Goal: Transaction & Acquisition: Book appointment/travel/reservation

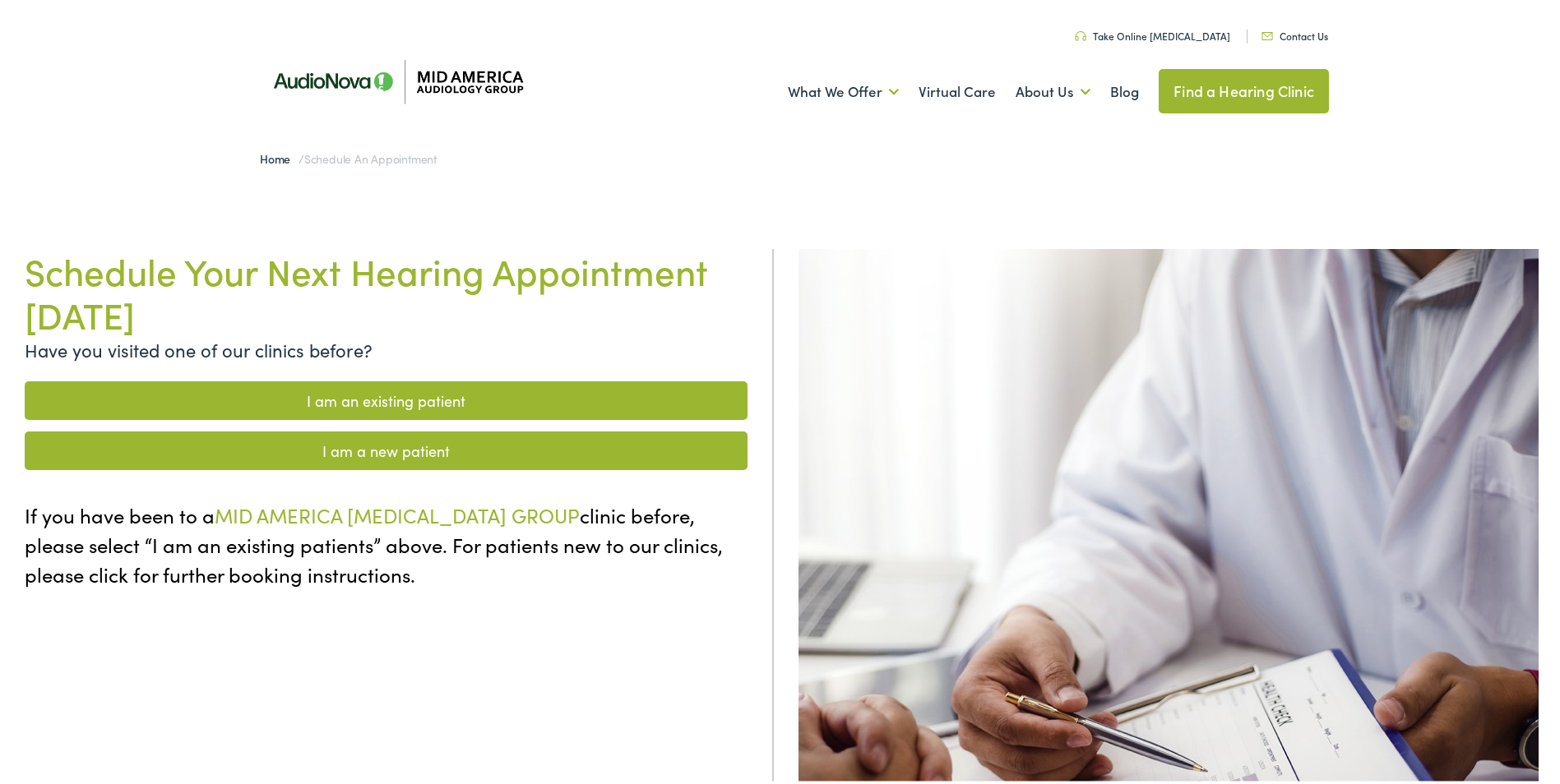
click at [348, 393] on link "I am an existing patient" at bounding box center [387, 397] width 723 height 39
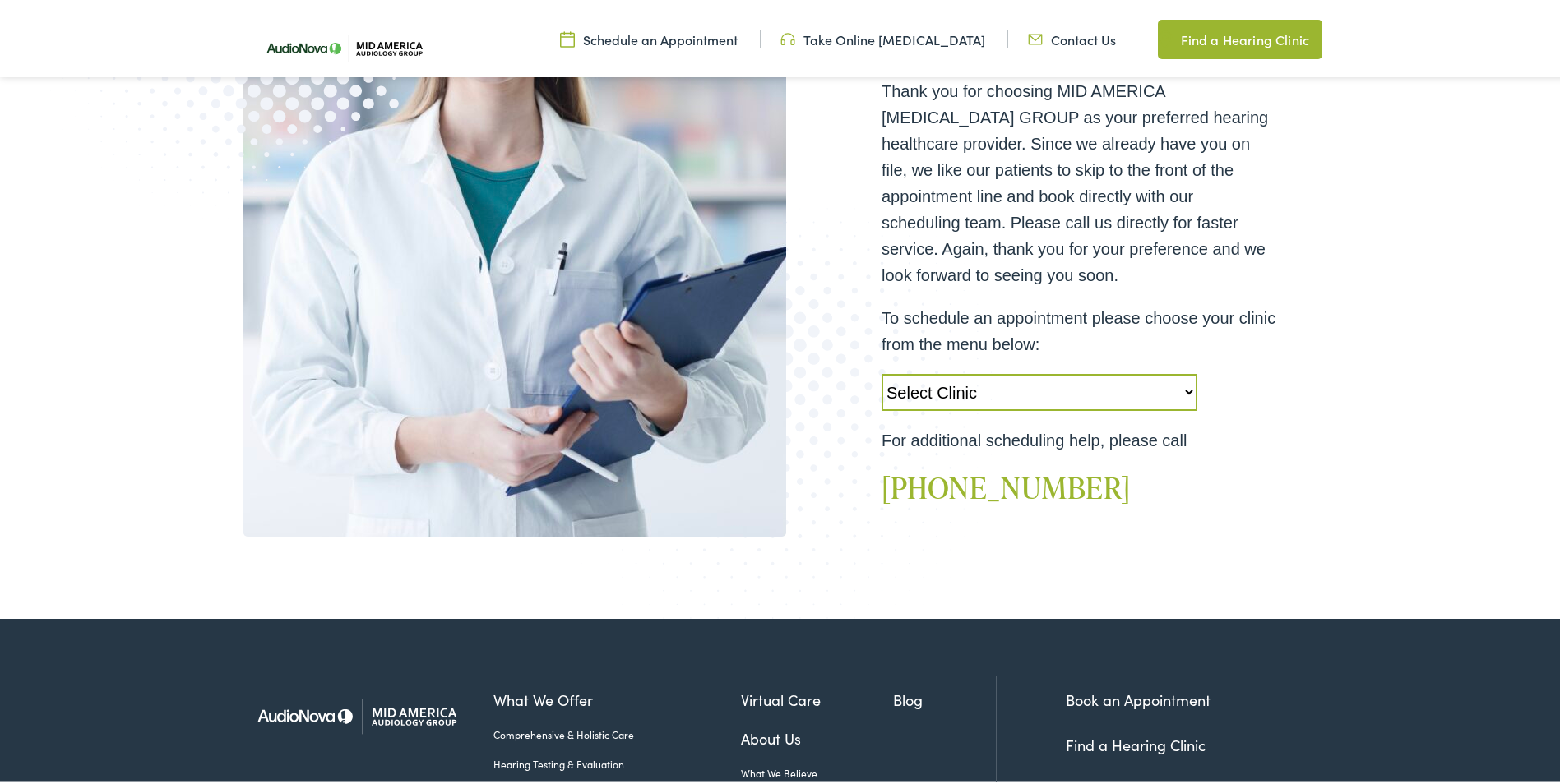
scroll to position [411, 0]
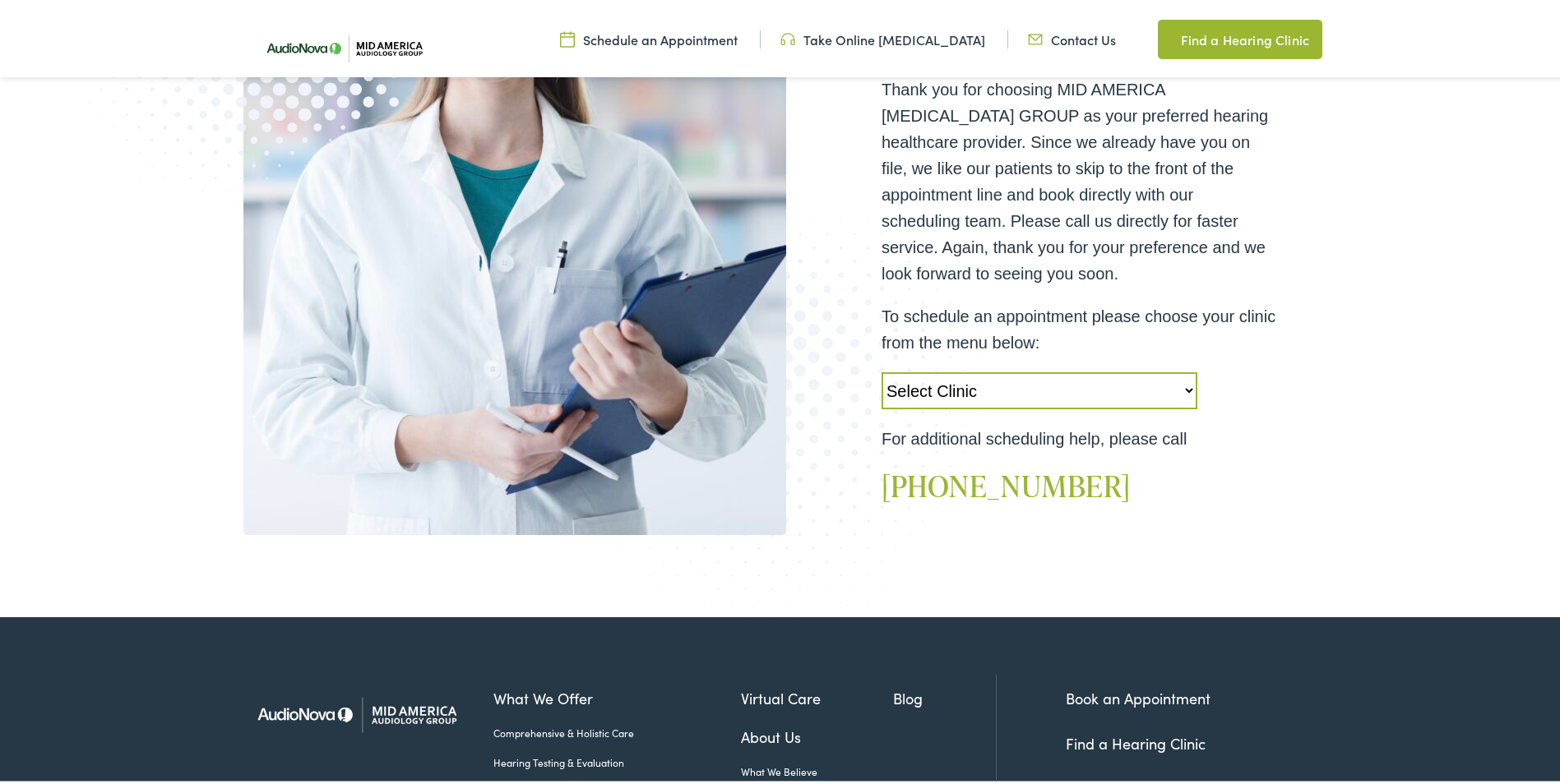
click at [1184, 384] on select "Select Clinic Alton-IL-AudioNova 3511 College Ave Creve Coeur-MO-AudioNova 1235…" at bounding box center [1039, 387] width 316 height 37
select select "https://midamerica.alpacaaudiology.com/locations/creve-coeur-mo/"
click at [881, 369] on select "Select Clinic Alton-IL-AudioNova 3511 College Ave Creve Coeur-MO-AudioNova 1235…" at bounding box center [1039, 387] width 316 height 37
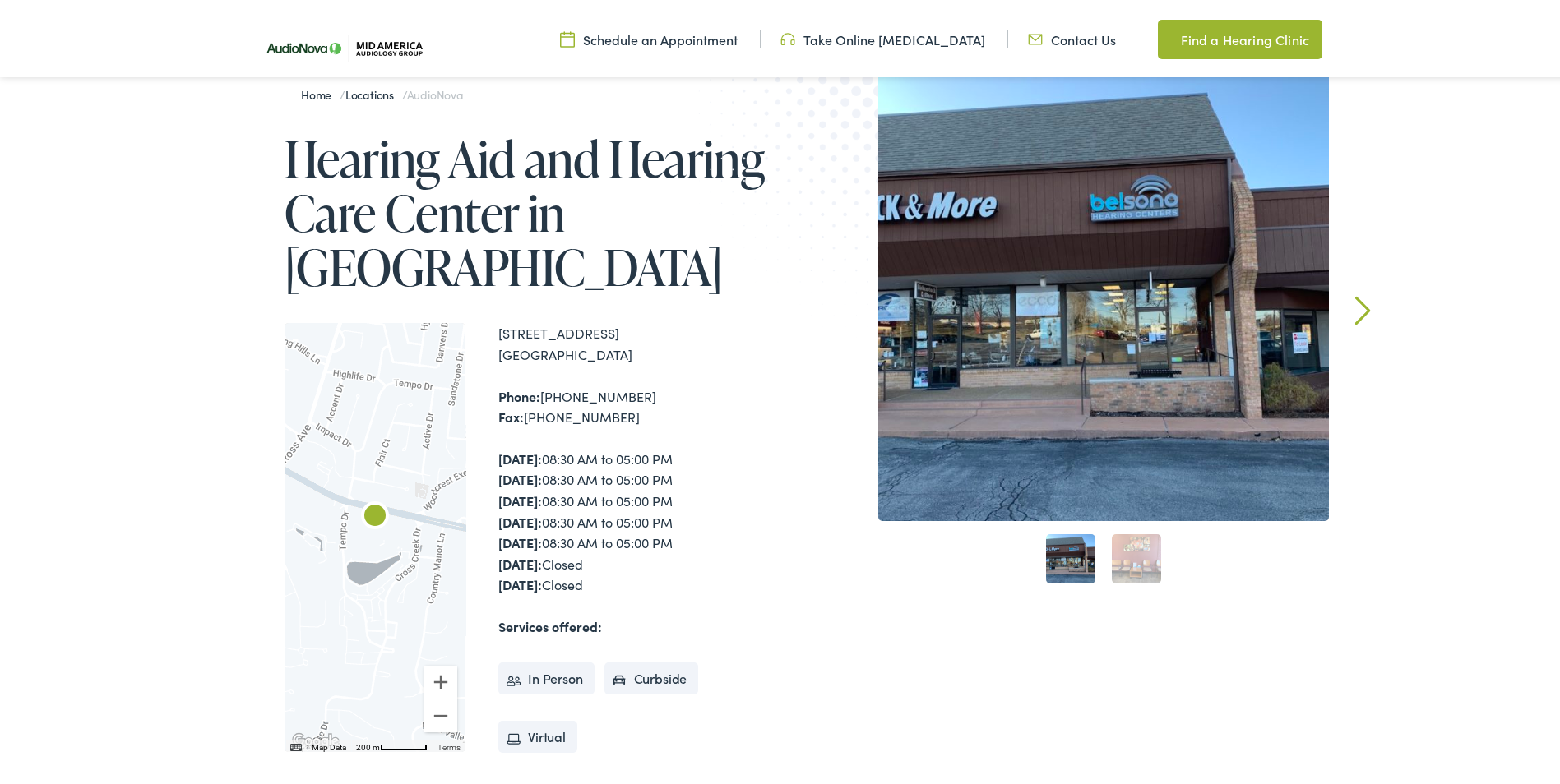
scroll to position [411, 0]
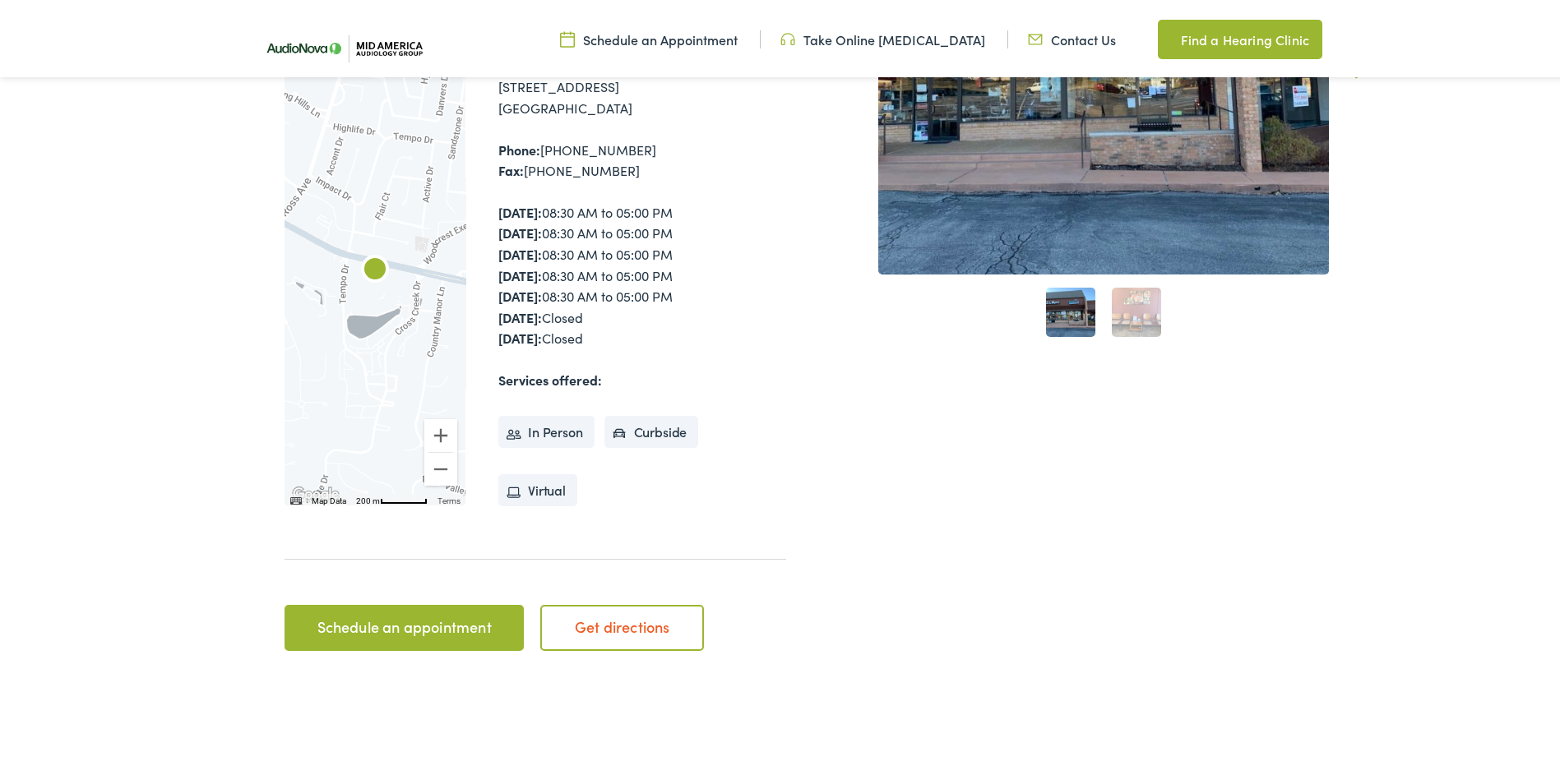
click at [532, 430] on li "In Person" at bounding box center [546, 429] width 96 height 33
click at [526, 424] on li "In Person" at bounding box center [546, 429] width 96 height 33
drag, startPoint x: 526, startPoint y: 424, endPoint x: 548, endPoint y: 437, distance: 25.6
click at [543, 437] on li "In Person" at bounding box center [546, 429] width 96 height 33
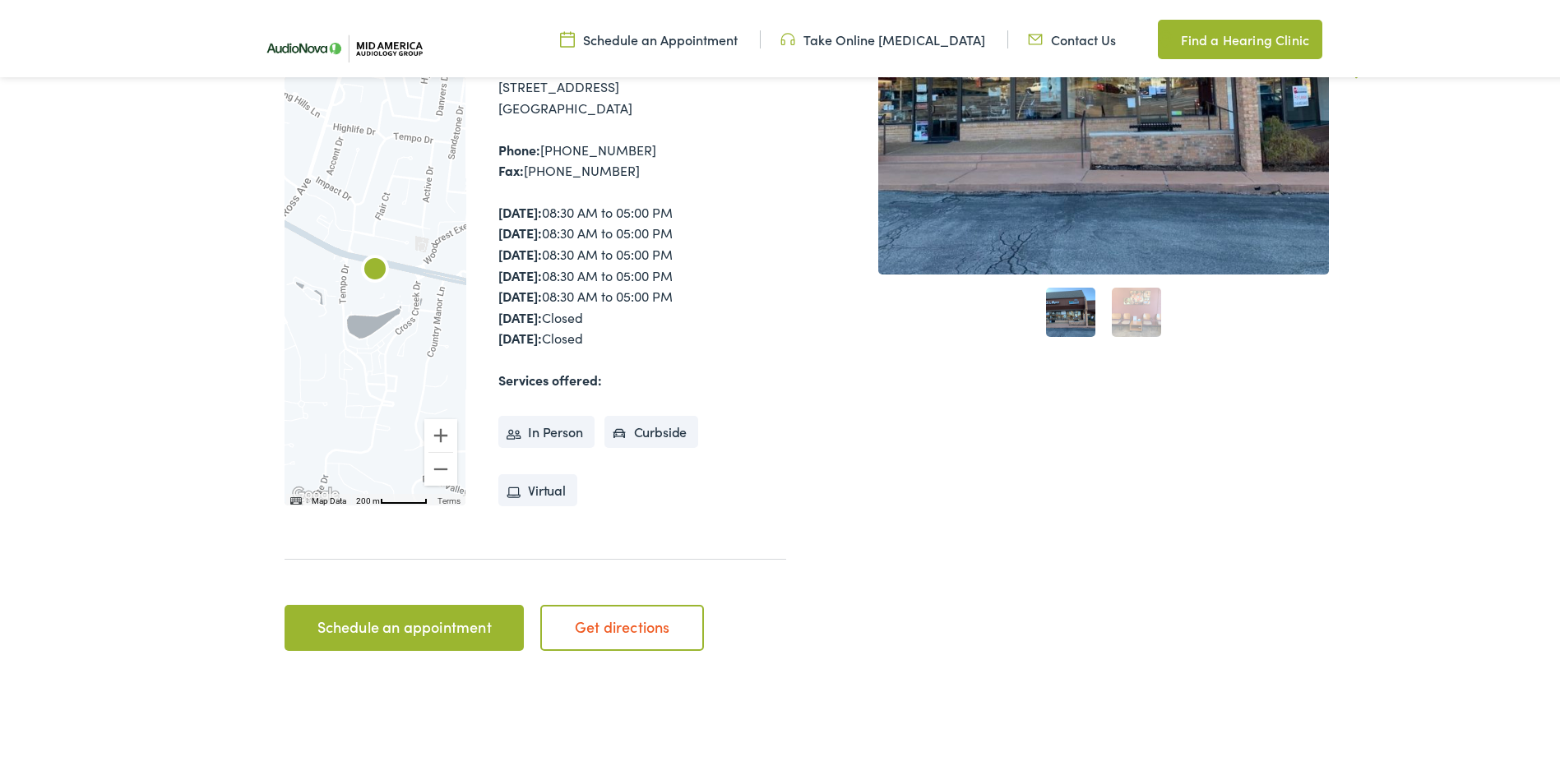
click at [442, 627] on link "Schedule an appointment" at bounding box center [404, 624] width 240 height 46
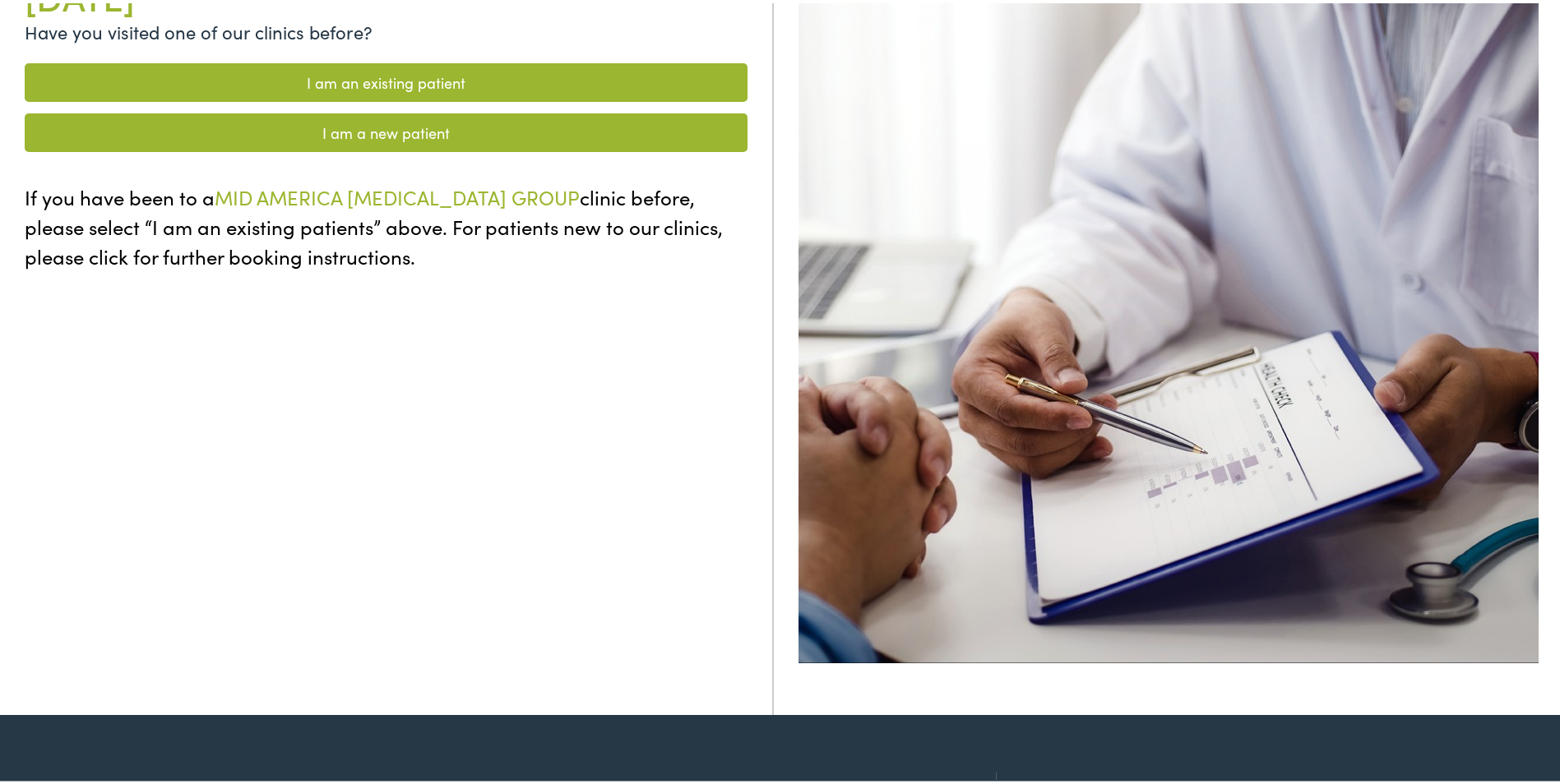
scroll to position [82, 0]
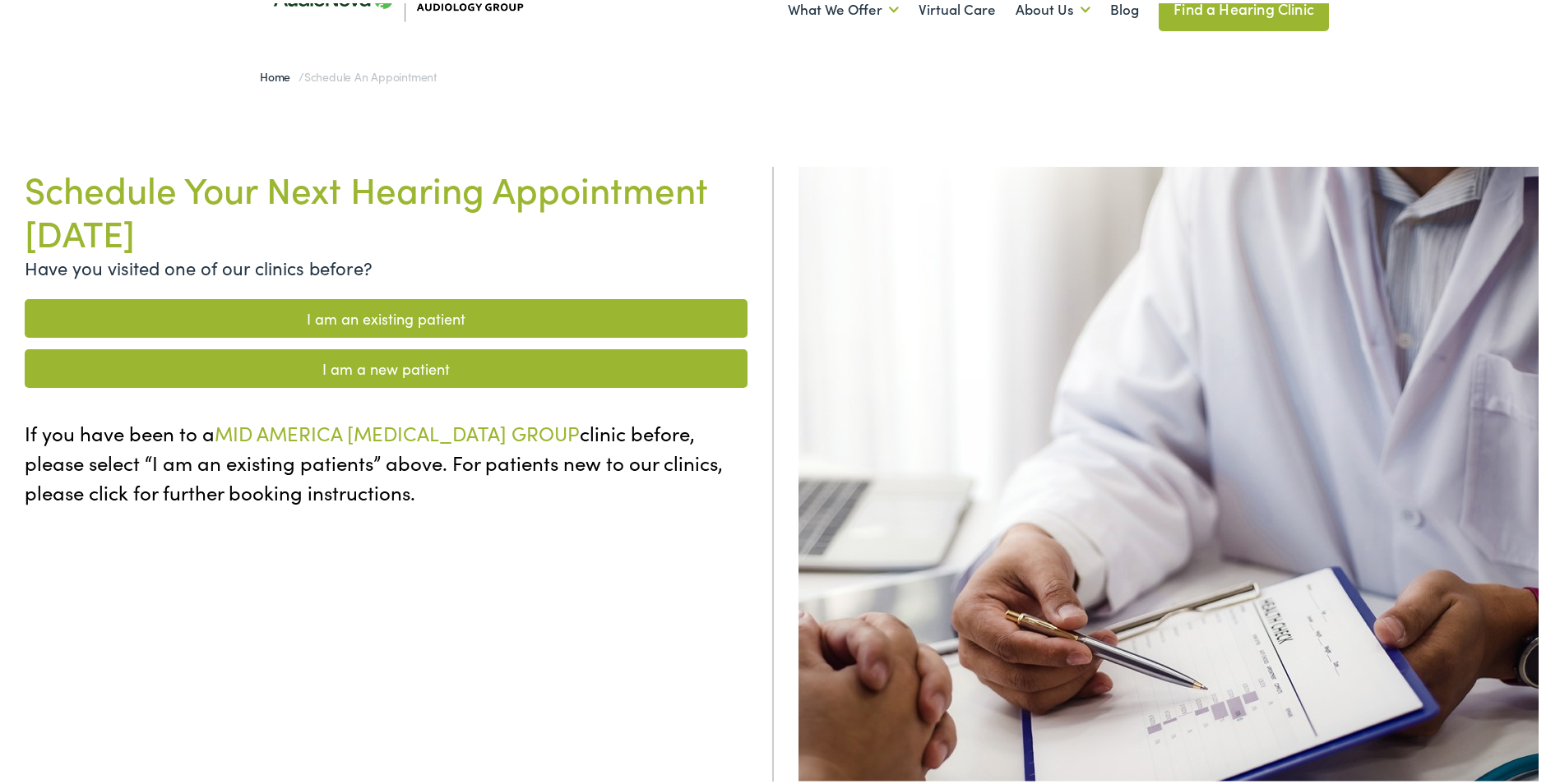
click at [358, 317] on link "I am an existing patient" at bounding box center [387, 315] width 723 height 39
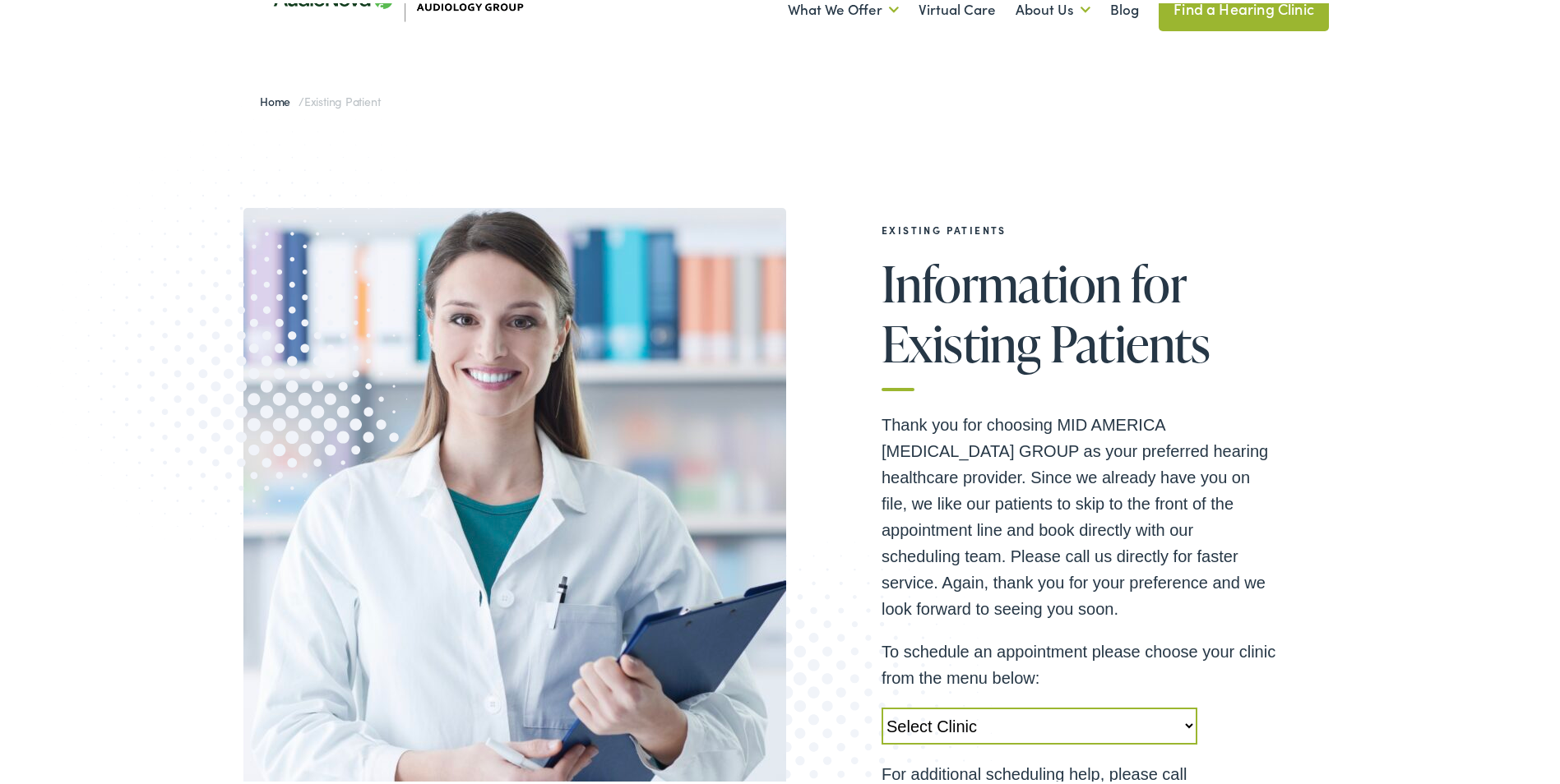
scroll to position [164, 0]
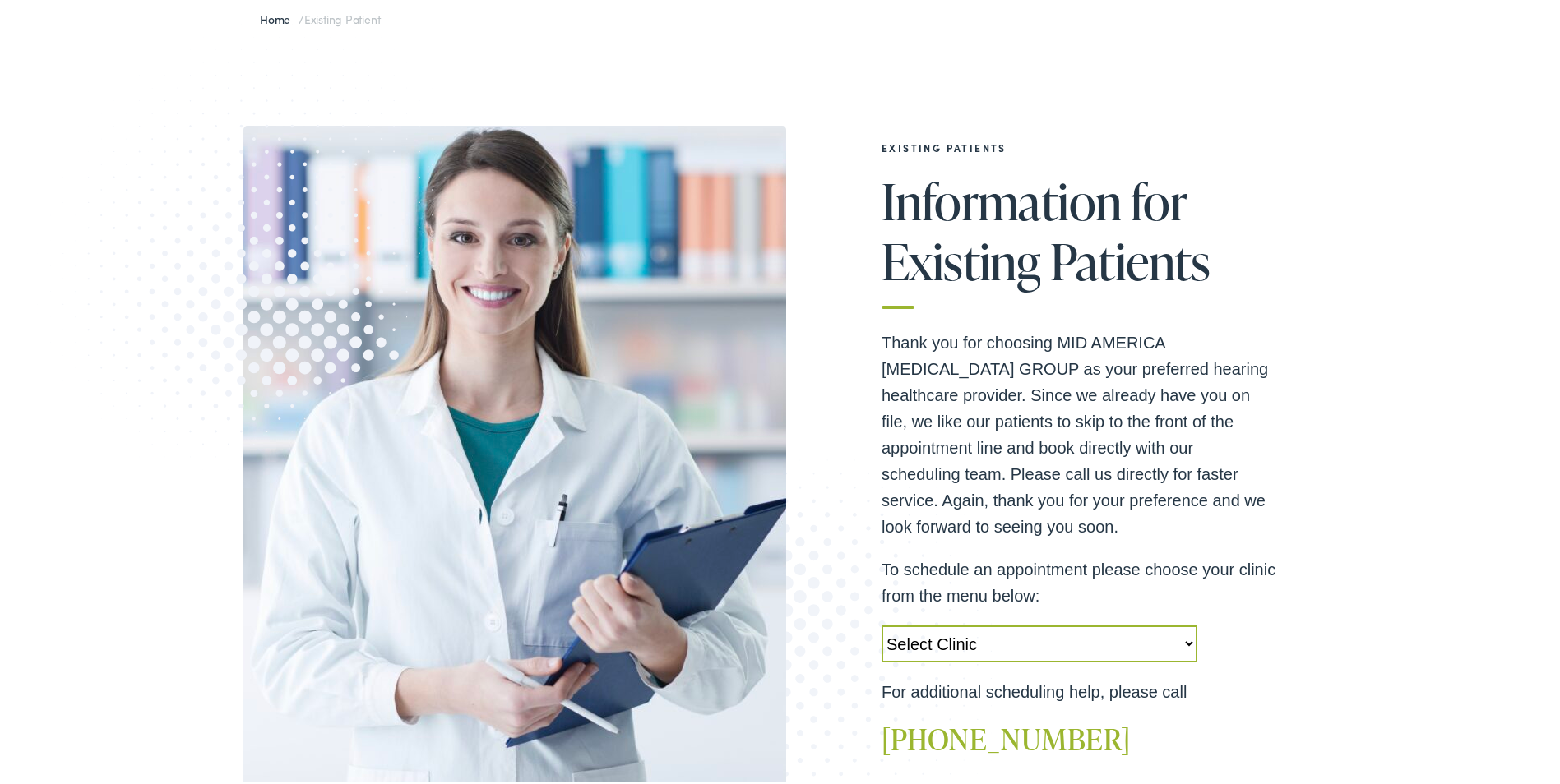
click at [1183, 640] on select "Select Clinic Alton-IL-AudioNova 3511 College Ave Creve Coeur-MO-AudioNova 1235…" at bounding box center [1039, 641] width 316 height 37
select select "https://midamerica.alpacaaudiology.com/locations/creve-coeur-mo/"
click at [881, 622] on select "Select Clinic Alton-IL-AudioNova 3511 College Ave Creve Coeur-MO-AudioNova 1235…" at bounding box center [1039, 641] width 316 height 37
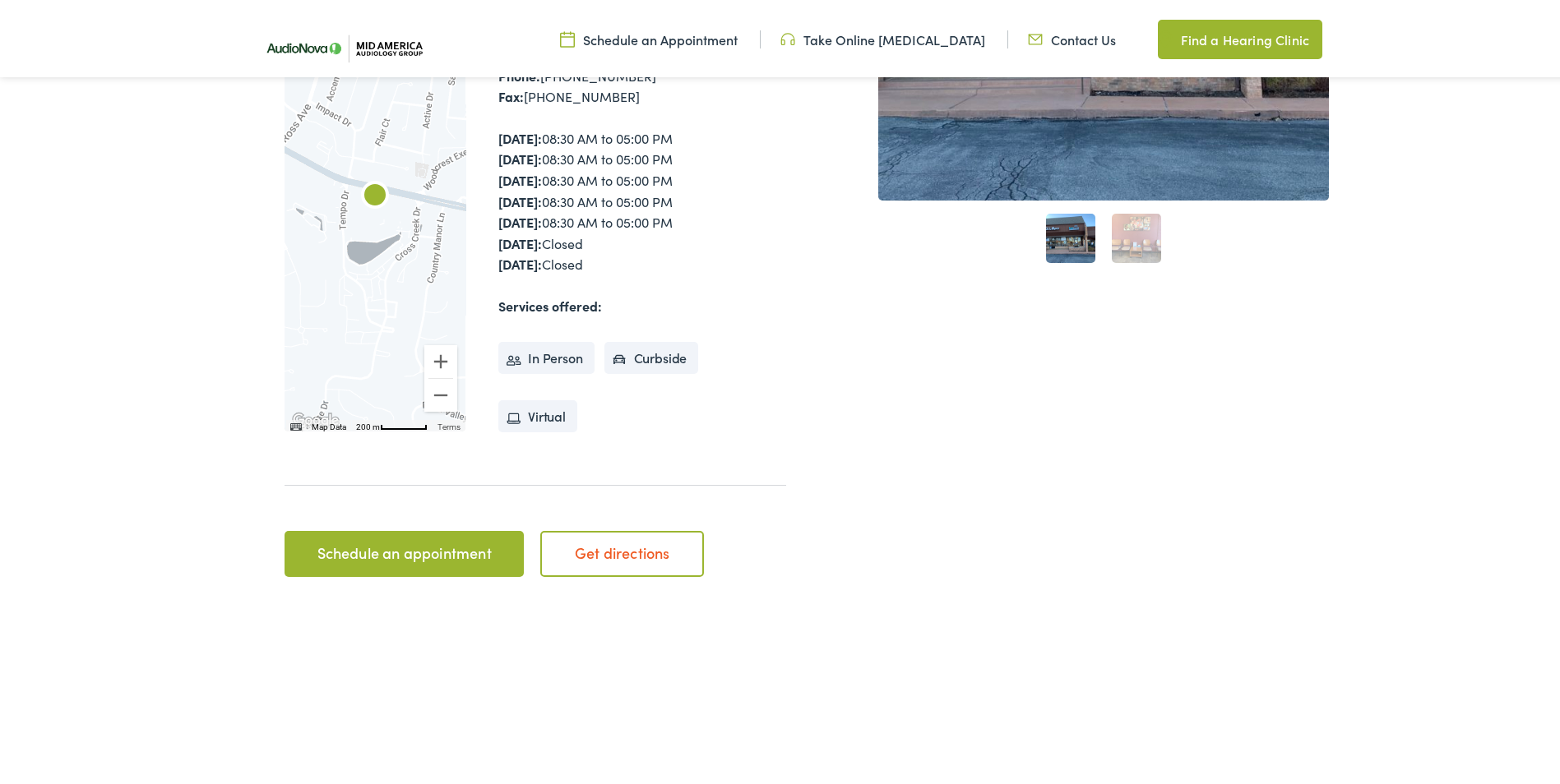
scroll to position [493, 0]
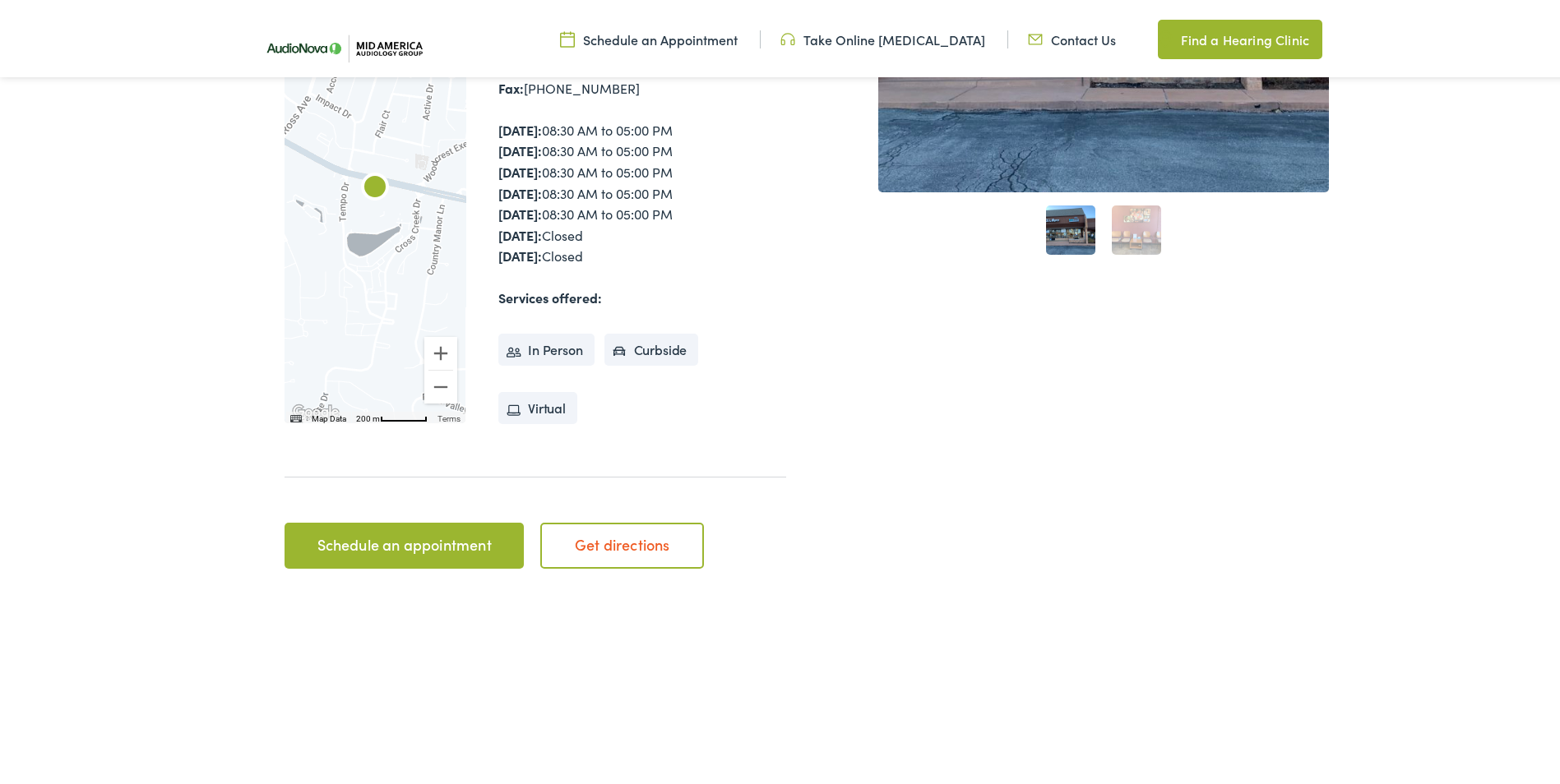
click at [428, 536] on link "Schedule an appointment" at bounding box center [404, 542] width 240 height 46
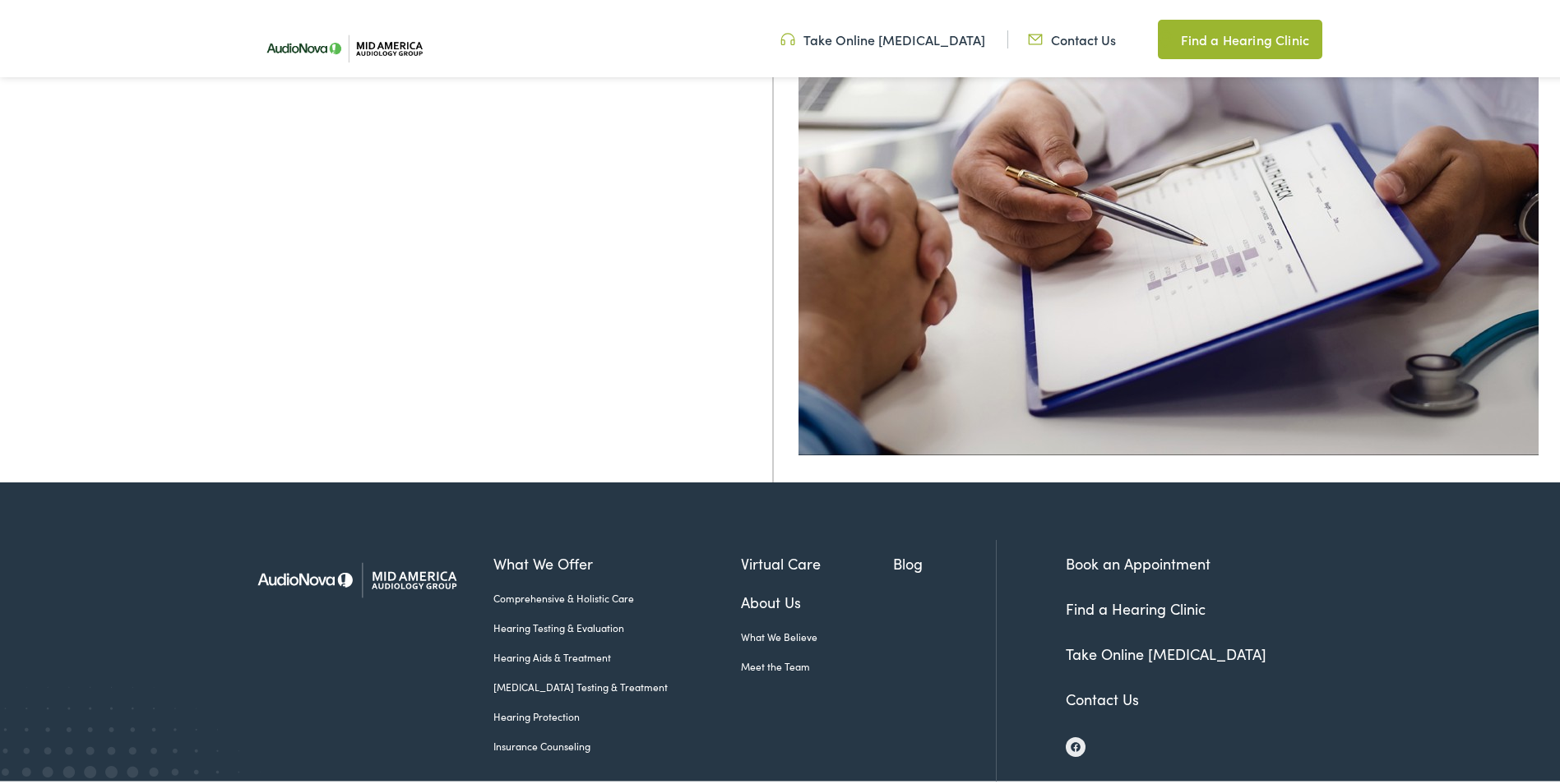
scroll to position [233, 0]
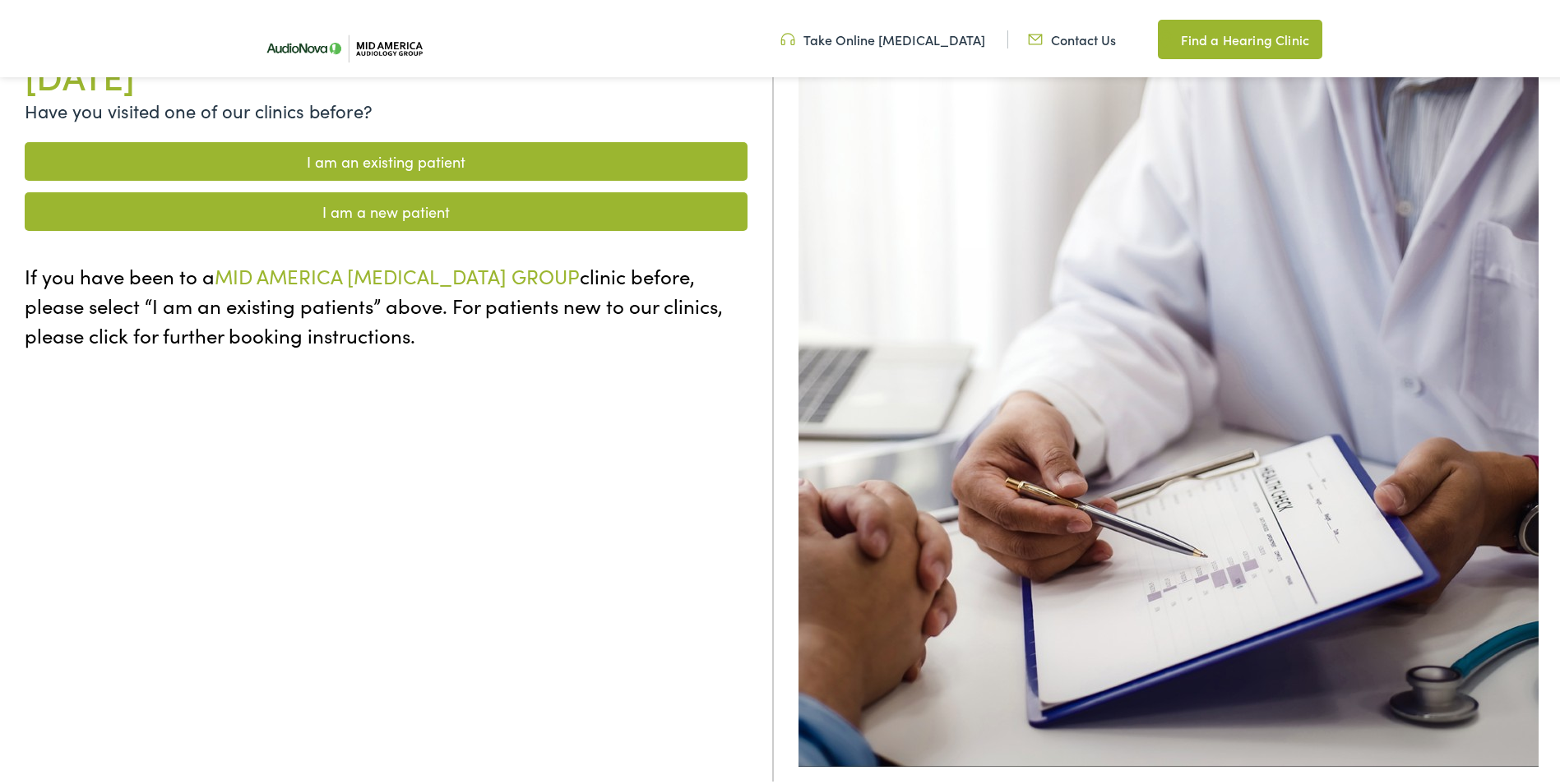
click at [484, 152] on link "I am an existing patient" at bounding box center [387, 158] width 723 height 39
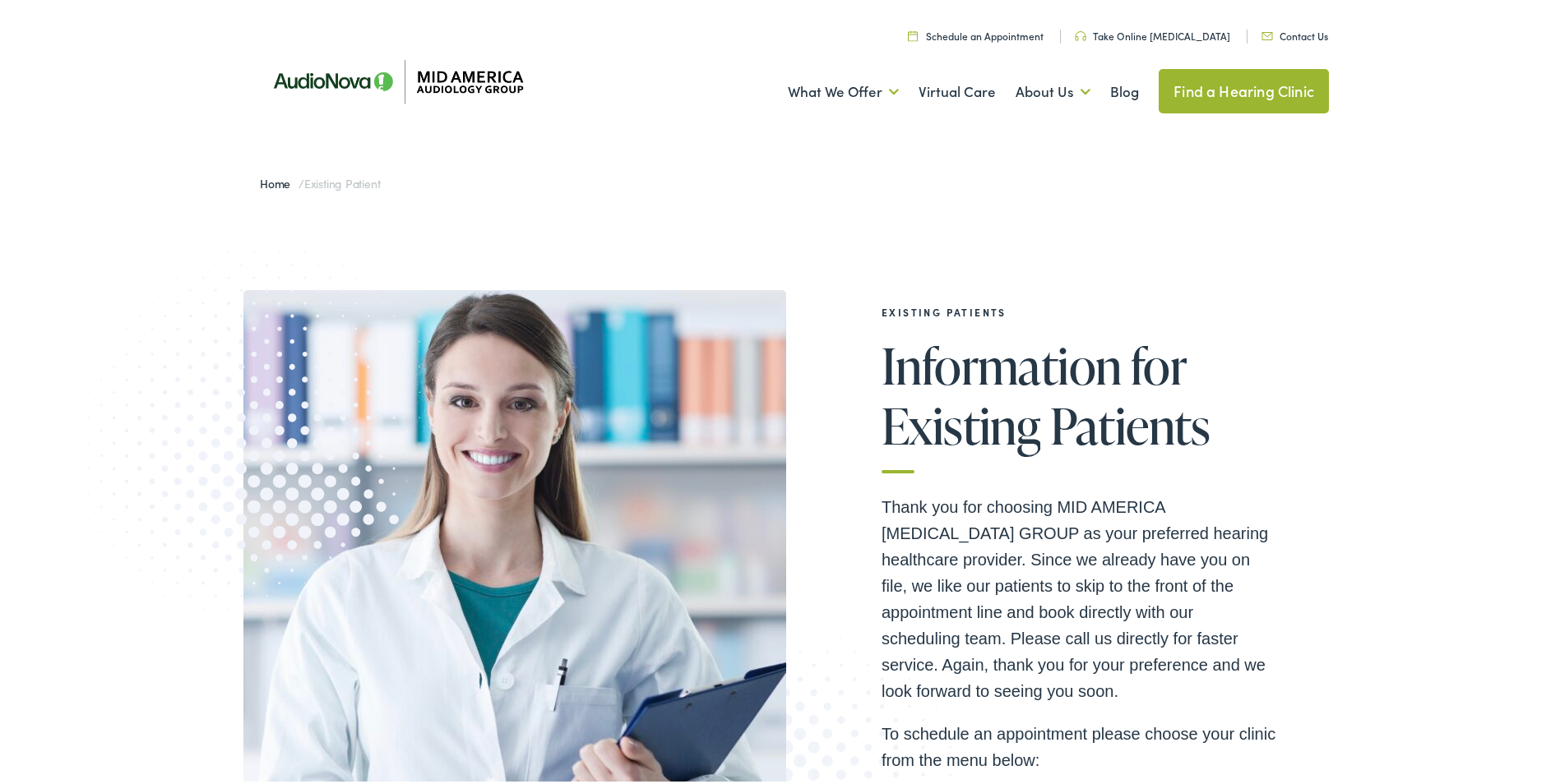
scroll to position [493, 0]
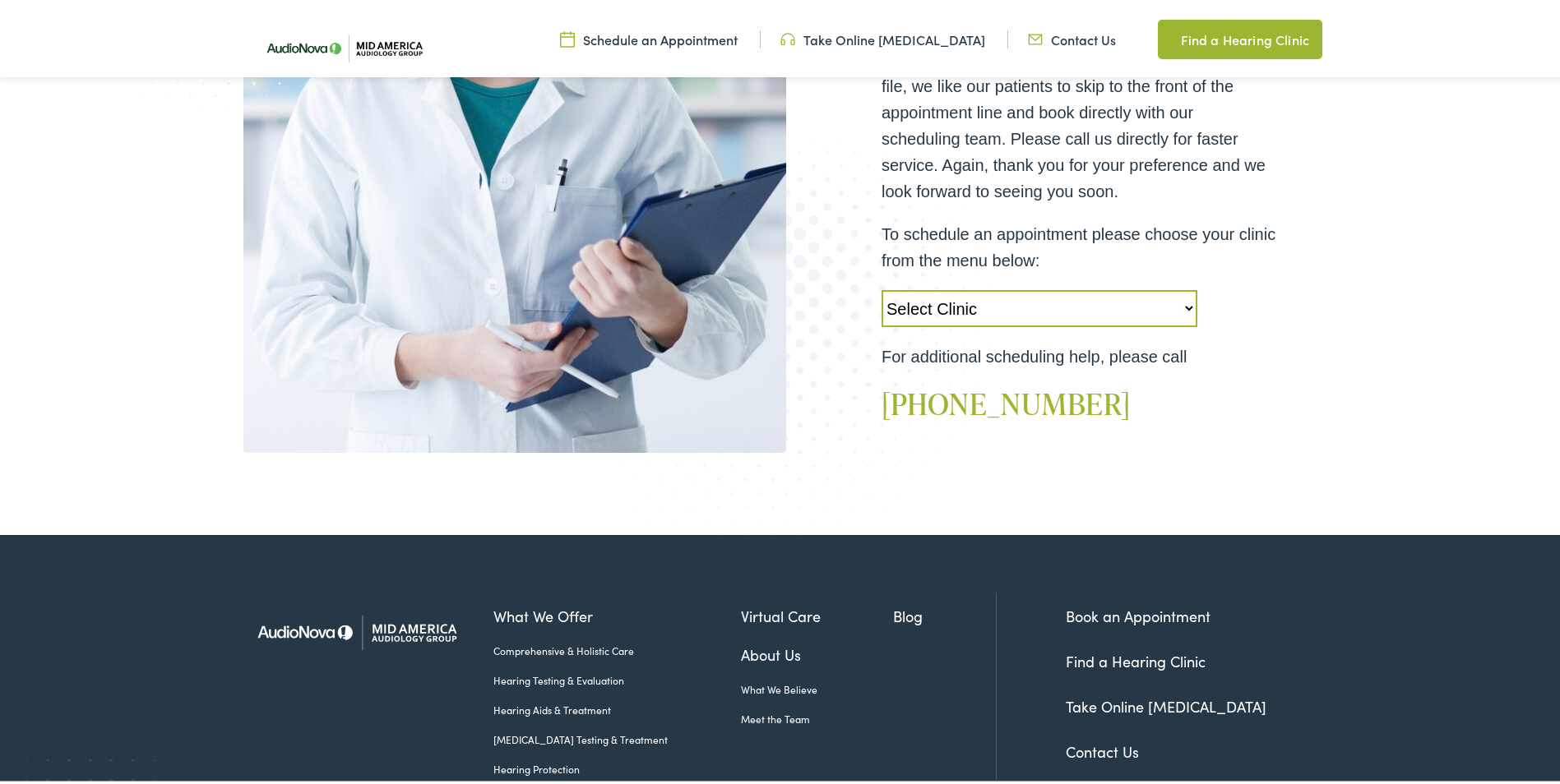
click at [1180, 301] on select "Select Clinic Alton-IL-AudioNova 3511 College Ave Creve Coeur-MO-AudioNova 1235…" at bounding box center [1039, 305] width 316 height 37
select select "https://midamerica.alpacaaudiology.com/locations/creve-coeur-mo/"
click at [881, 287] on select "Select Clinic Alton-IL-AudioNova 3511 College Ave Creve Coeur-MO-AudioNova 1235…" at bounding box center [1039, 305] width 316 height 37
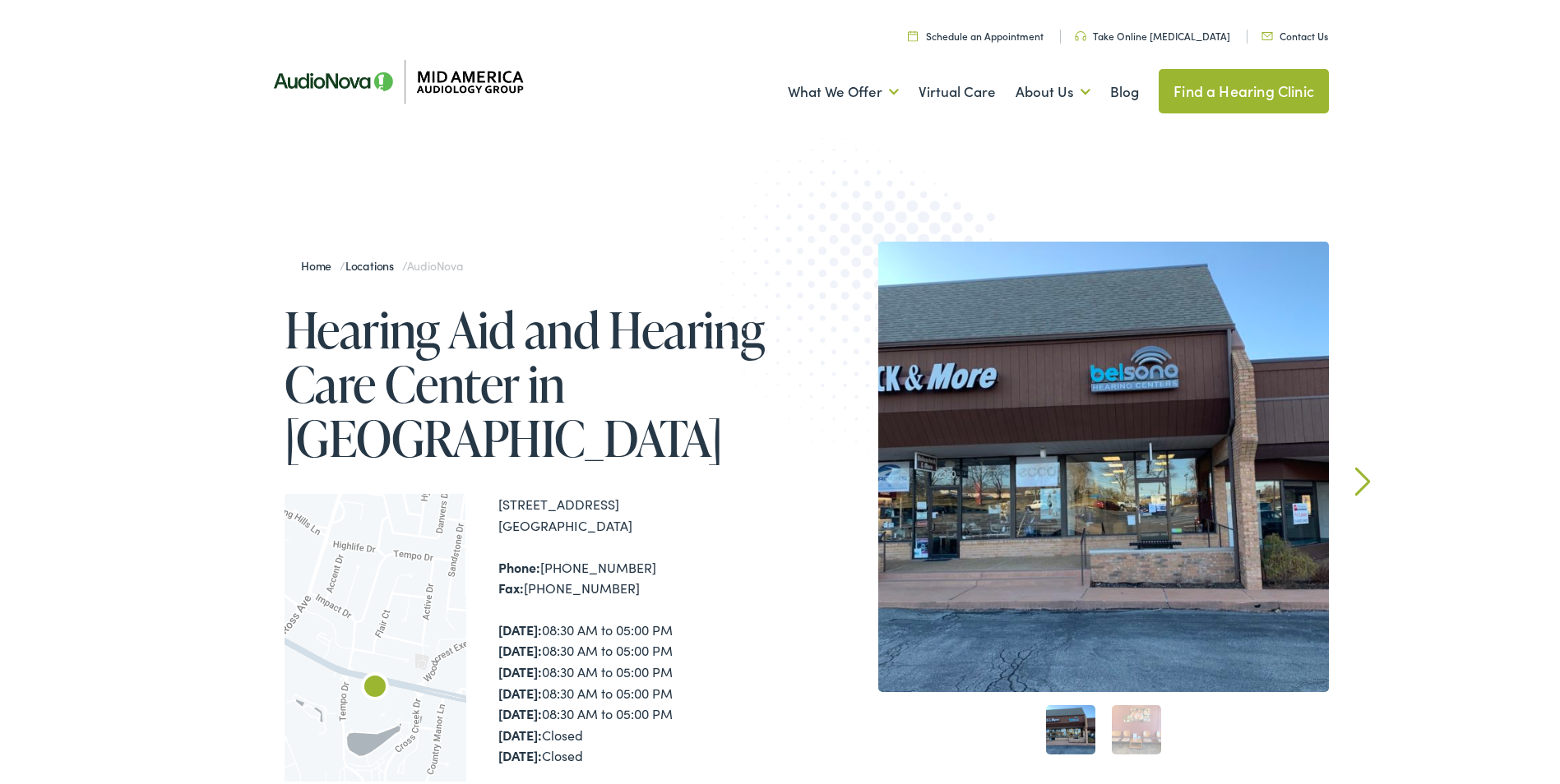
scroll to position [82, 0]
